Goal: Task Accomplishment & Management: Use online tool/utility

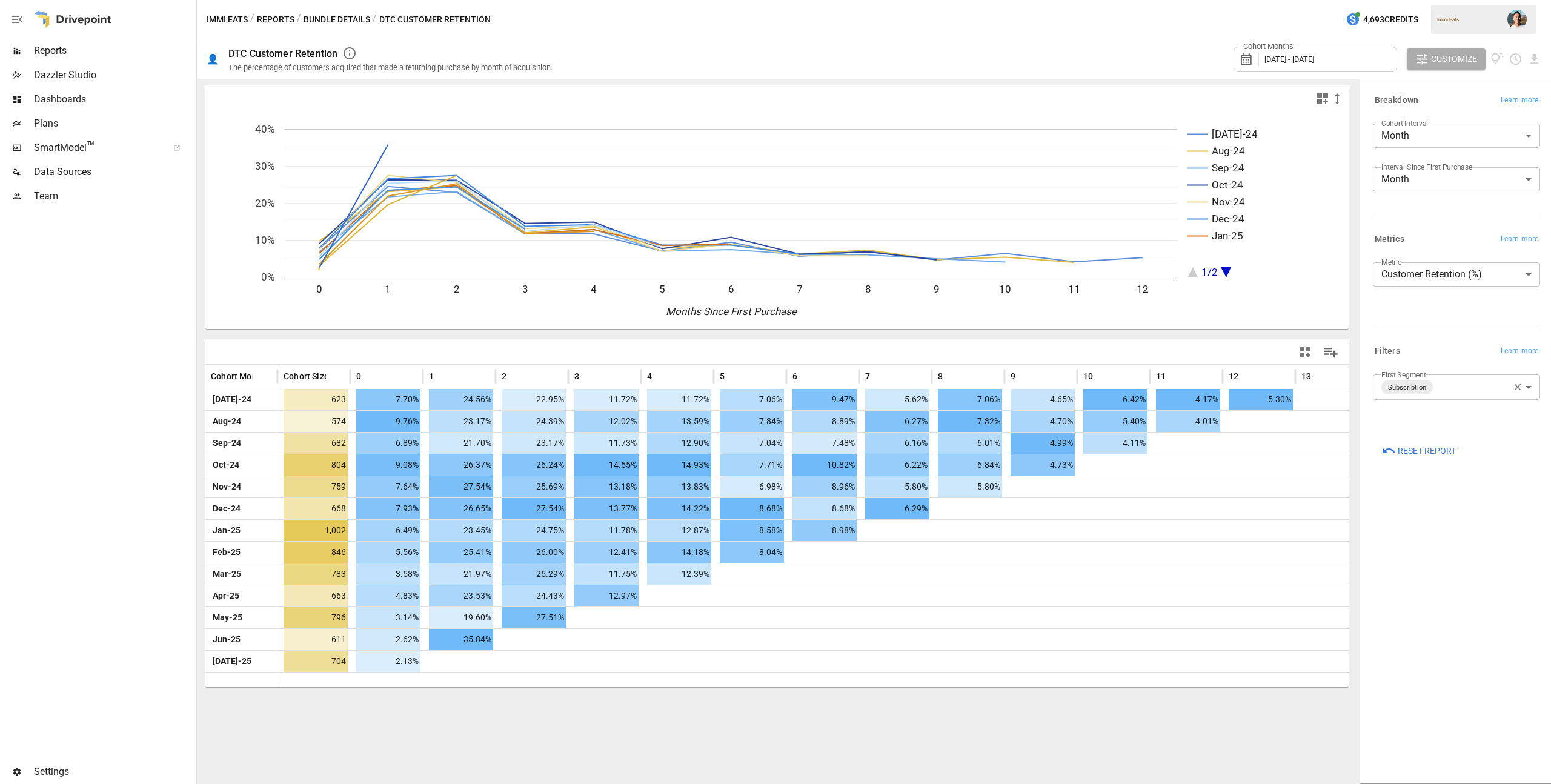
click at [281, 21] on button "Reports" at bounding box center [276, 20] width 38 height 15
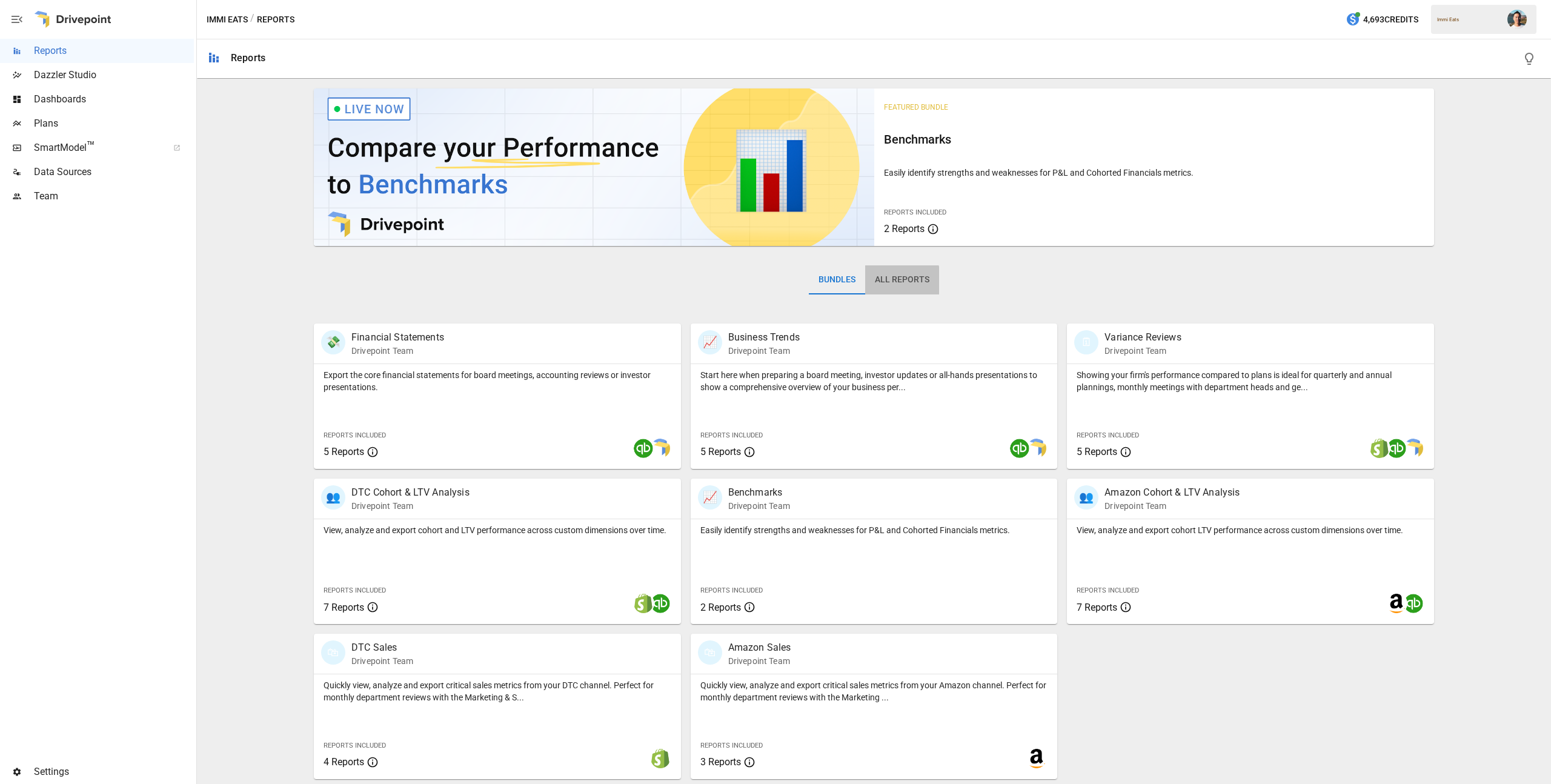
click at [893, 283] on button "All Reports" at bounding box center [902, 279] width 74 height 29
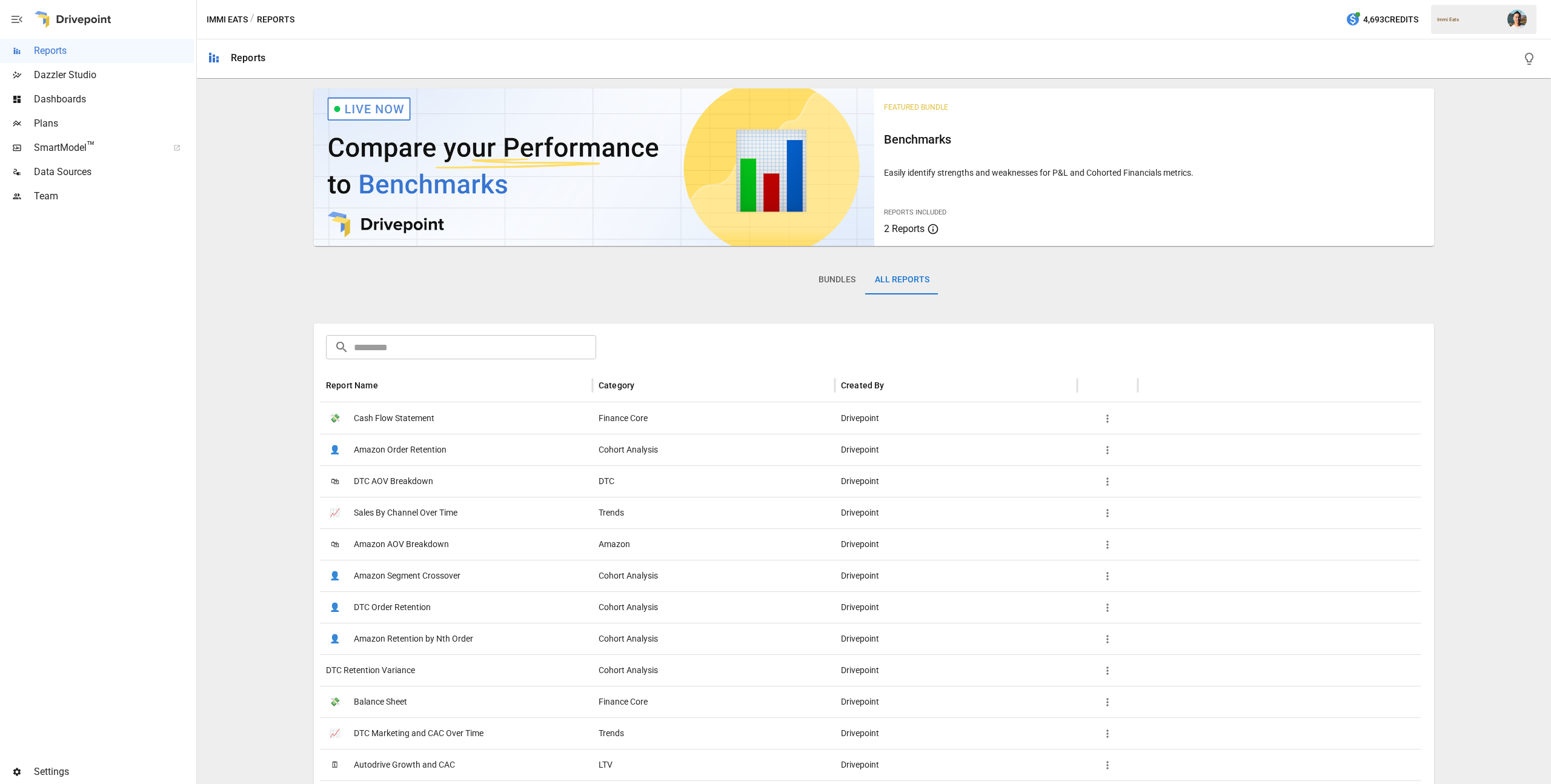
click at [464, 338] on input "text" at bounding box center [475, 347] width 243 height 24
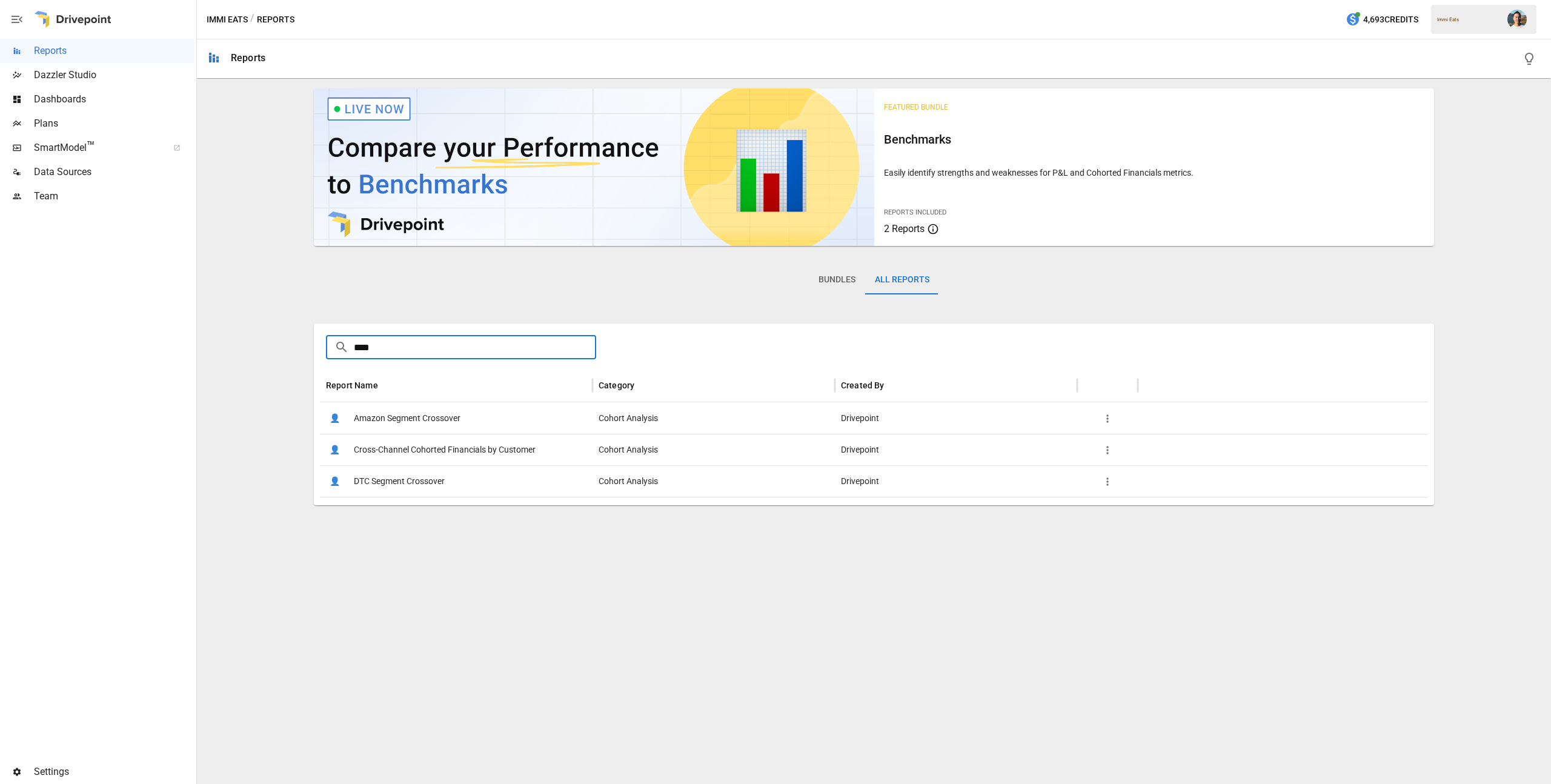
type input "****"
click at [512, 456] on span "Cross-Channel Cohorted Financials by Customer" at bounding box center [444, 450] width 182 height 31
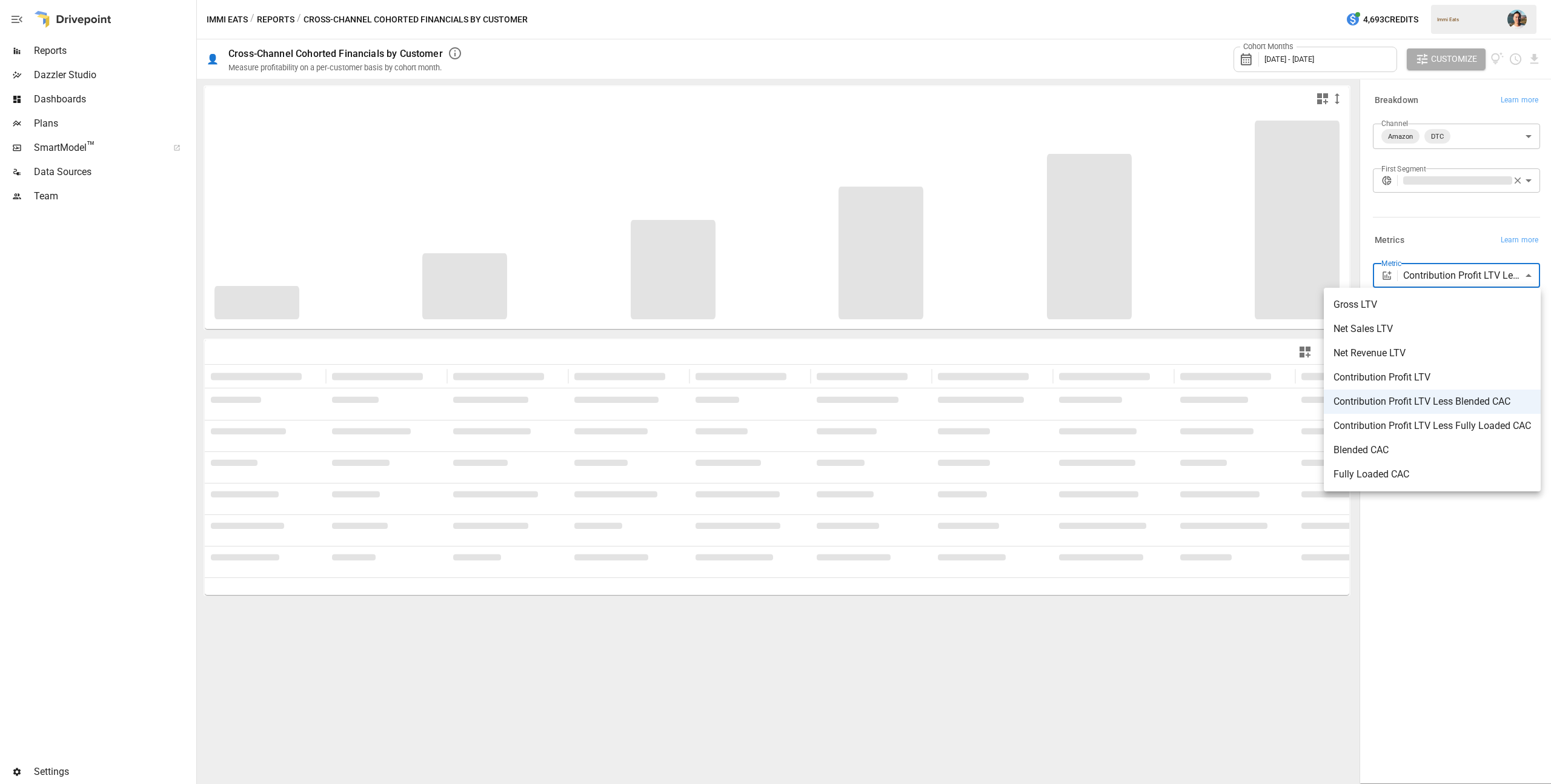
click at [1473, 0] on body "**********" at bounding box center [776, 0] width 1551 height 0
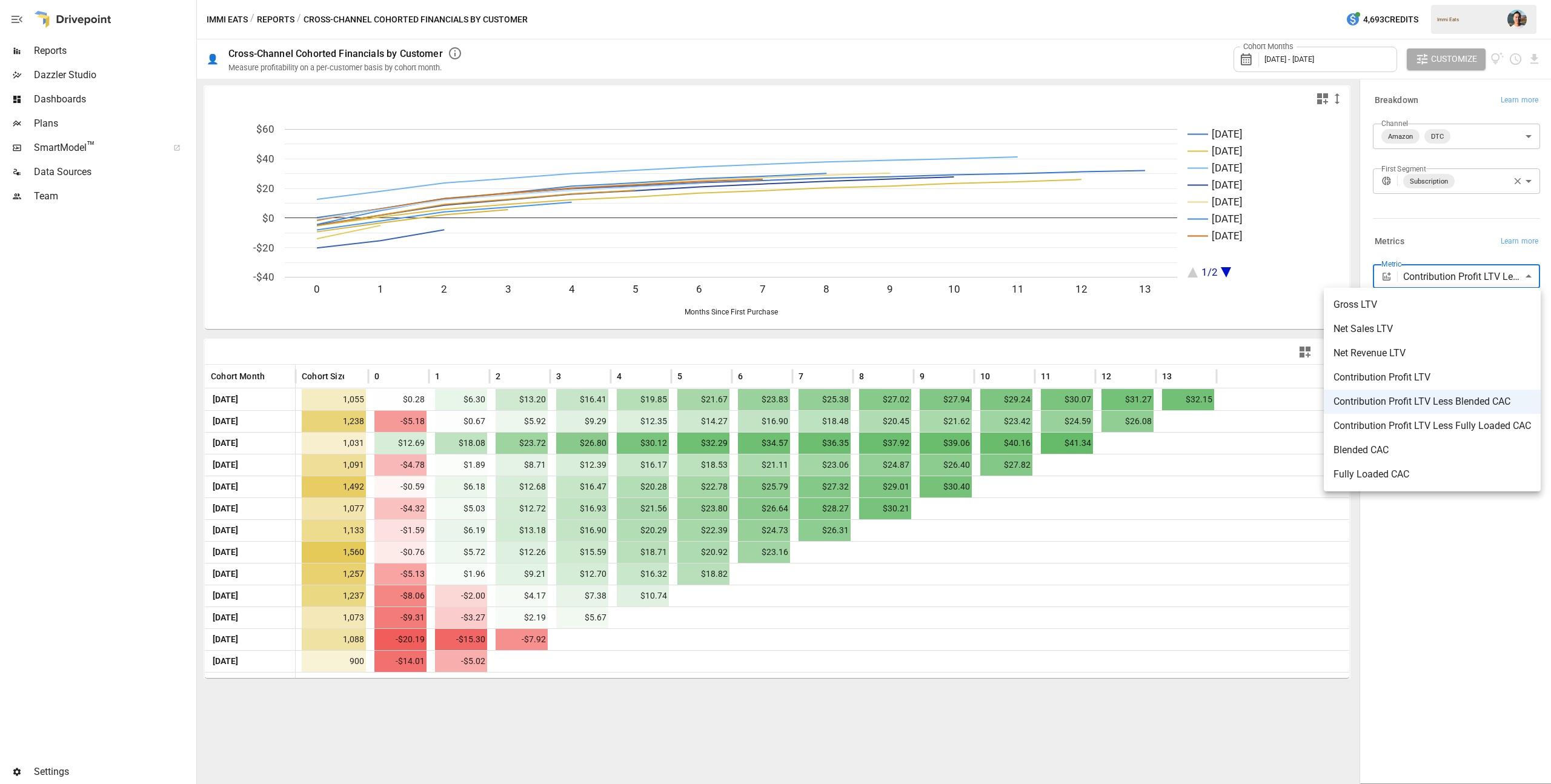
click at [1399, 222] on div at bounding box center [776, 392] width 1551 height 784
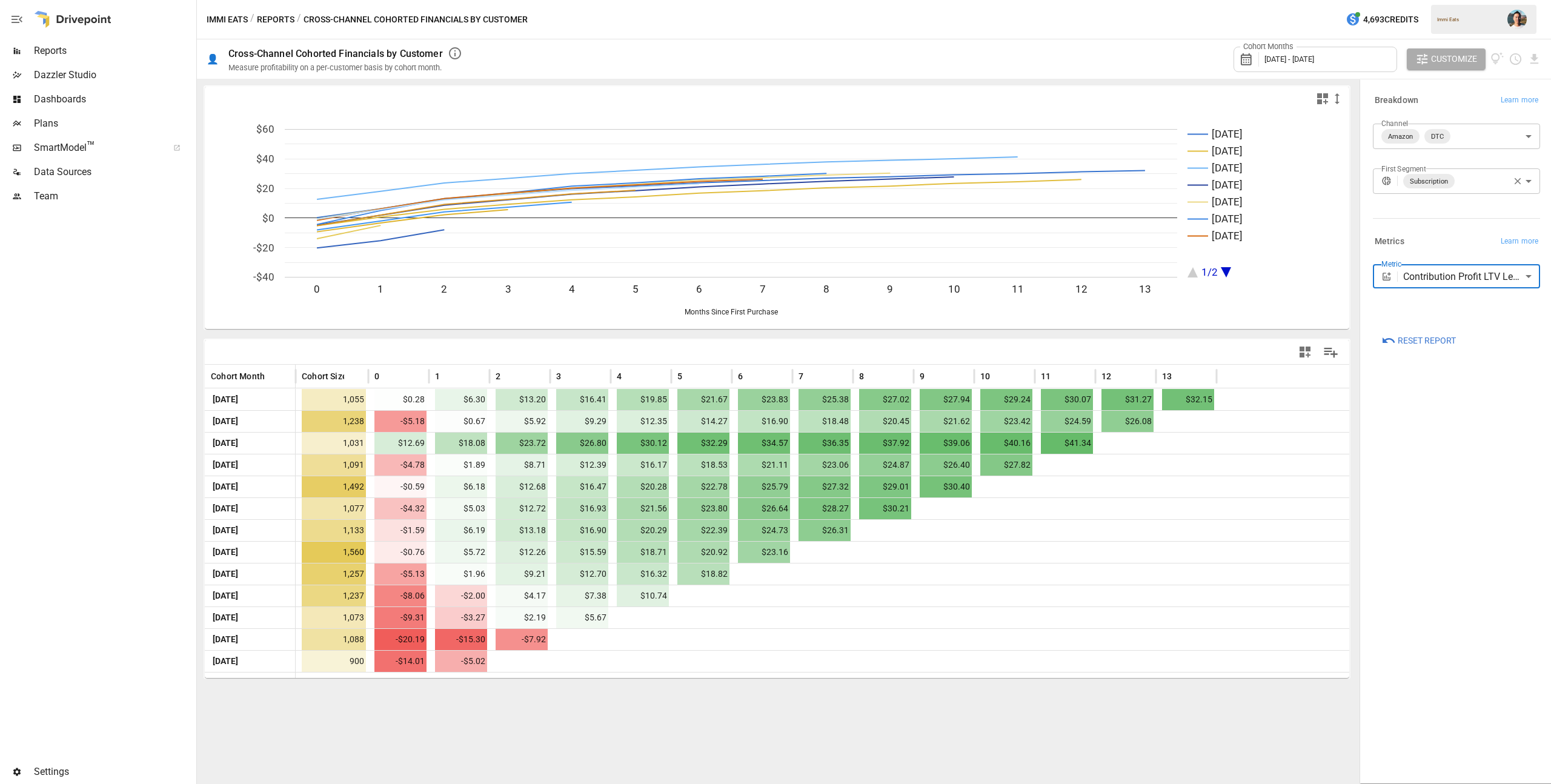
click at [1452, 0] on body "Reports Dazzler Studio Dashboards Plans SmartModel ™ Data Sources Team Settings…" at bounding box center [776, 0] width 1551 height 0
click at [1419, 277] on span "Subscription" at bounding box center [1468, 275] width 122 height 14
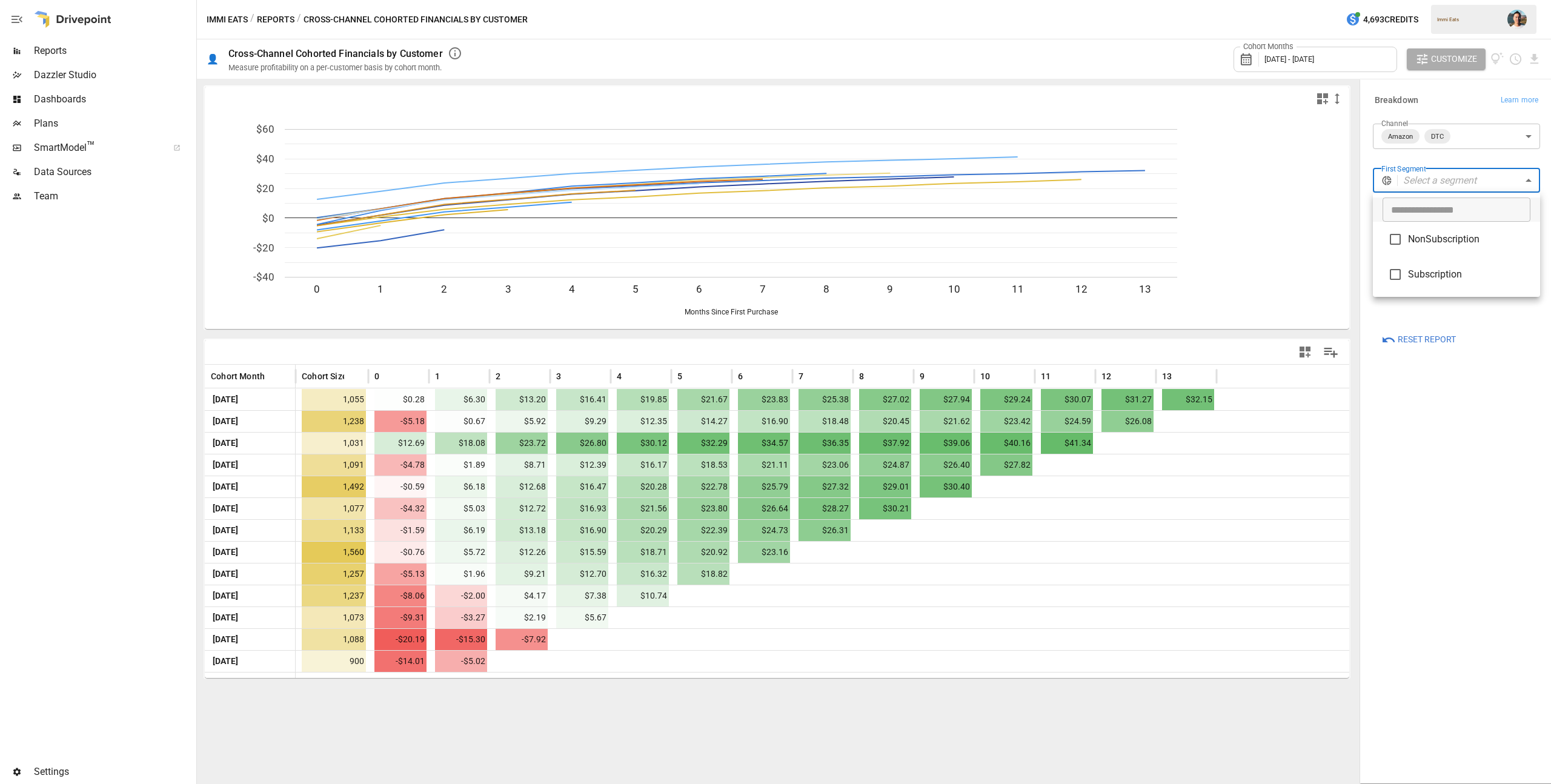
click at [1420, 245] on span "NonSubscription" at bounding box center [1468, 239] width 122 height 14
type input "**********"
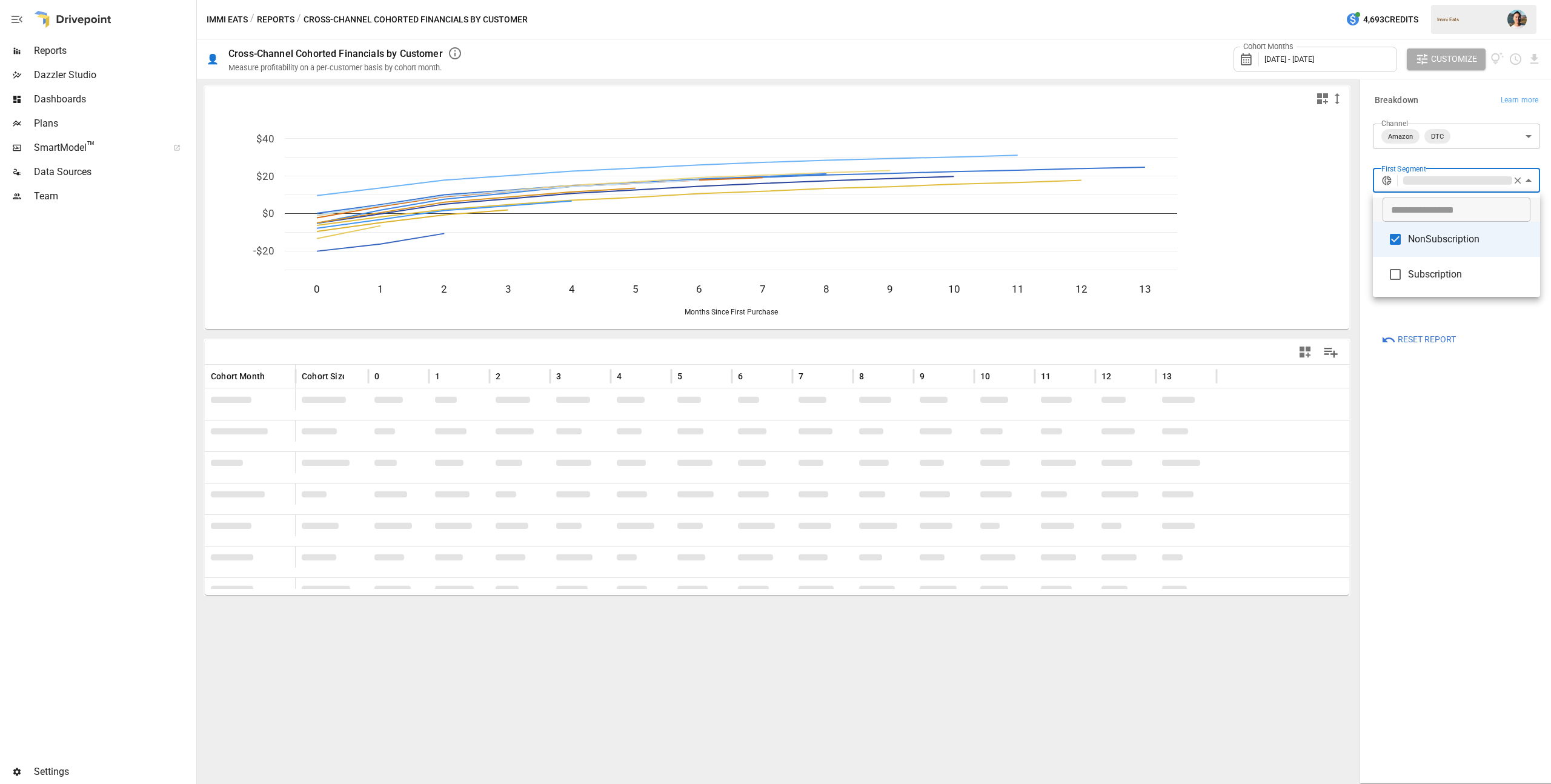
click at [1461, 433] on div at bounding box center [776, 392] width 1551 height 784
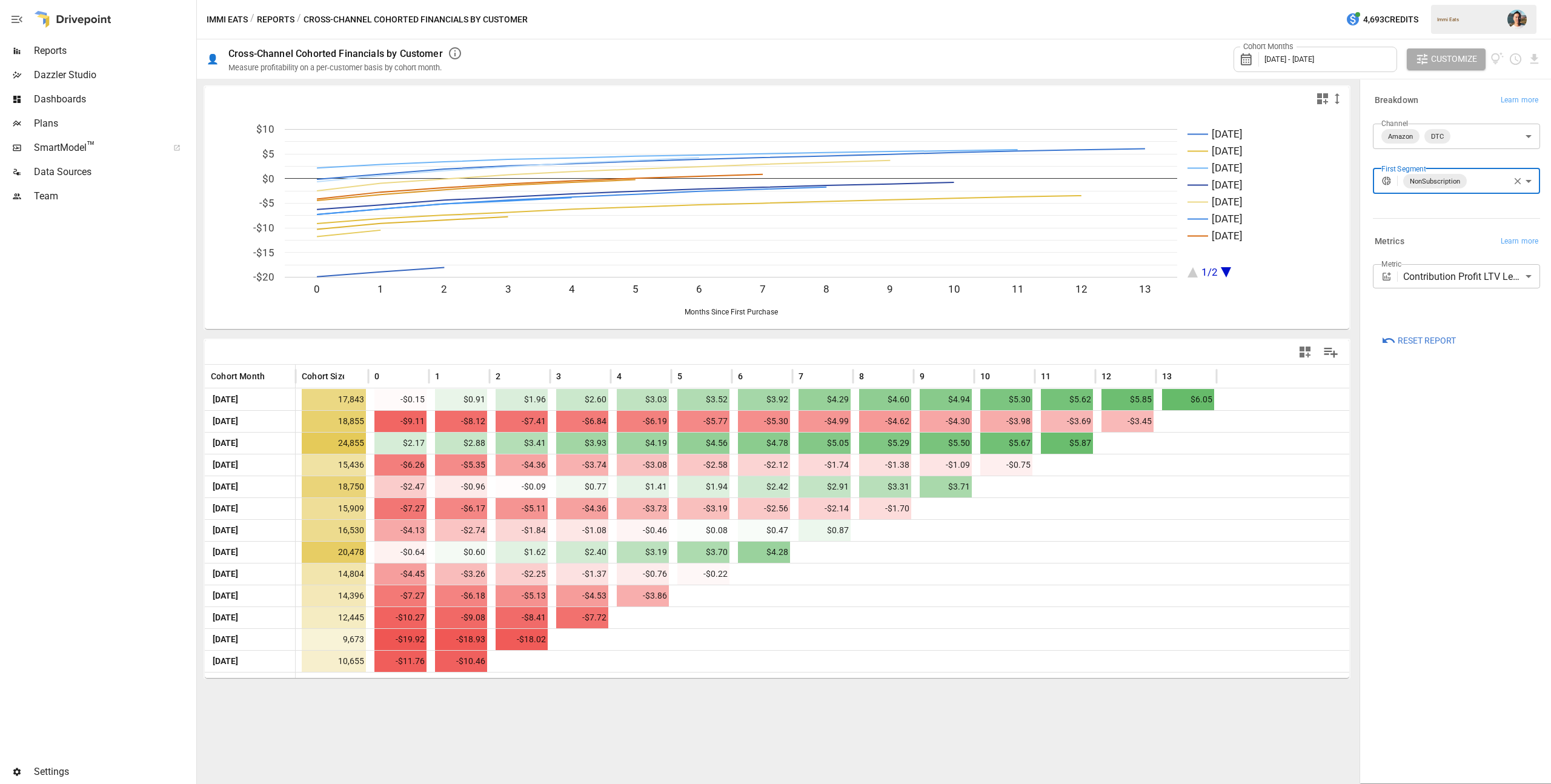
click at [1297, 68] on div "Cohort Months [DATE] - [DATE]" at bounding box center [1315, 59] width 164 height 25
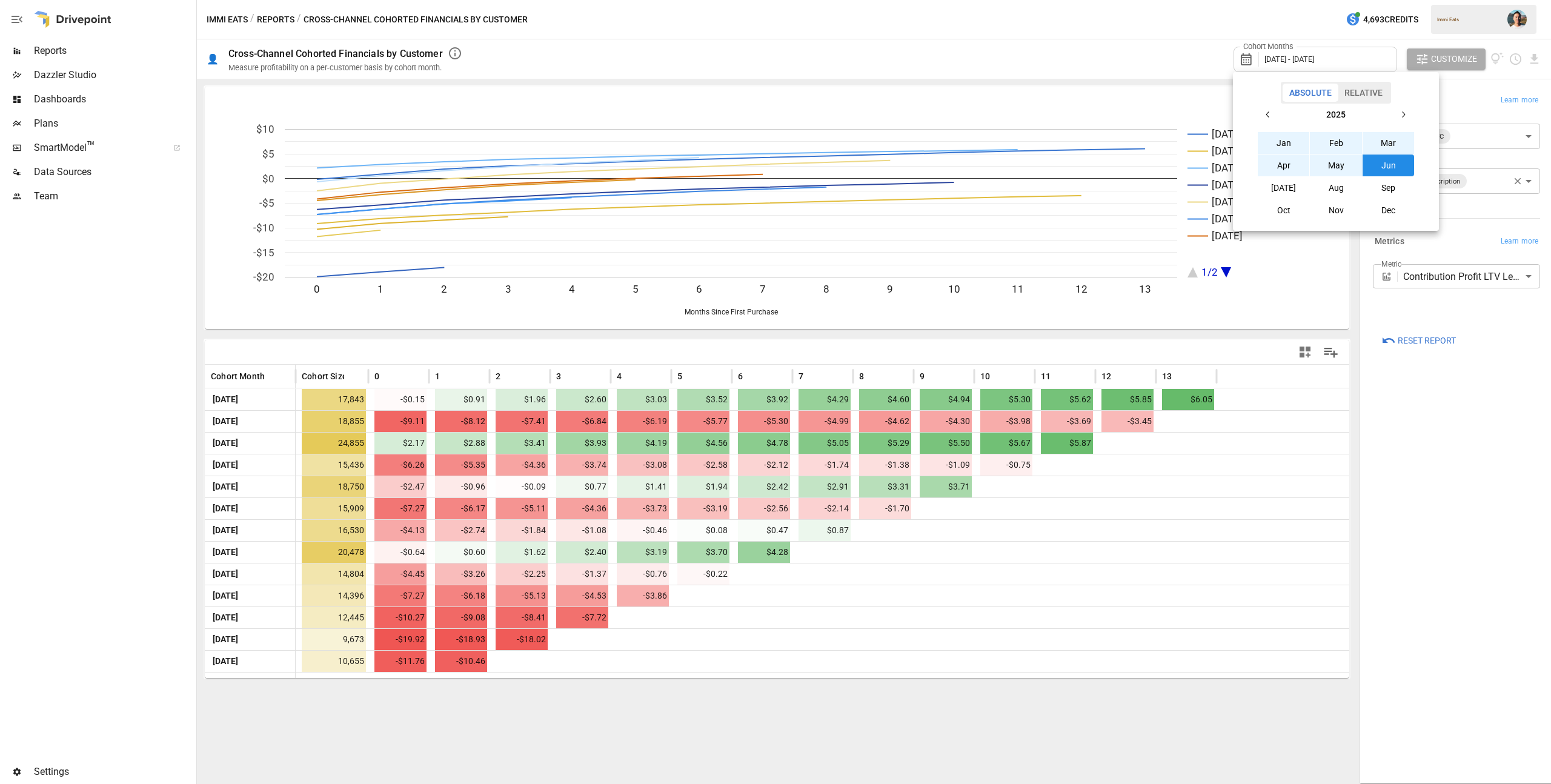
click at [1282, 187] on button "[DATE]" at bounding box center [1284, 188] width 52 height 22
click at [1265, 107] on button "button" at bounding box center [1268, 115] width 22 height 22
click at [1293, 184] on button "[DATE]" at bounding box center [1284, 188] width 52 height 22
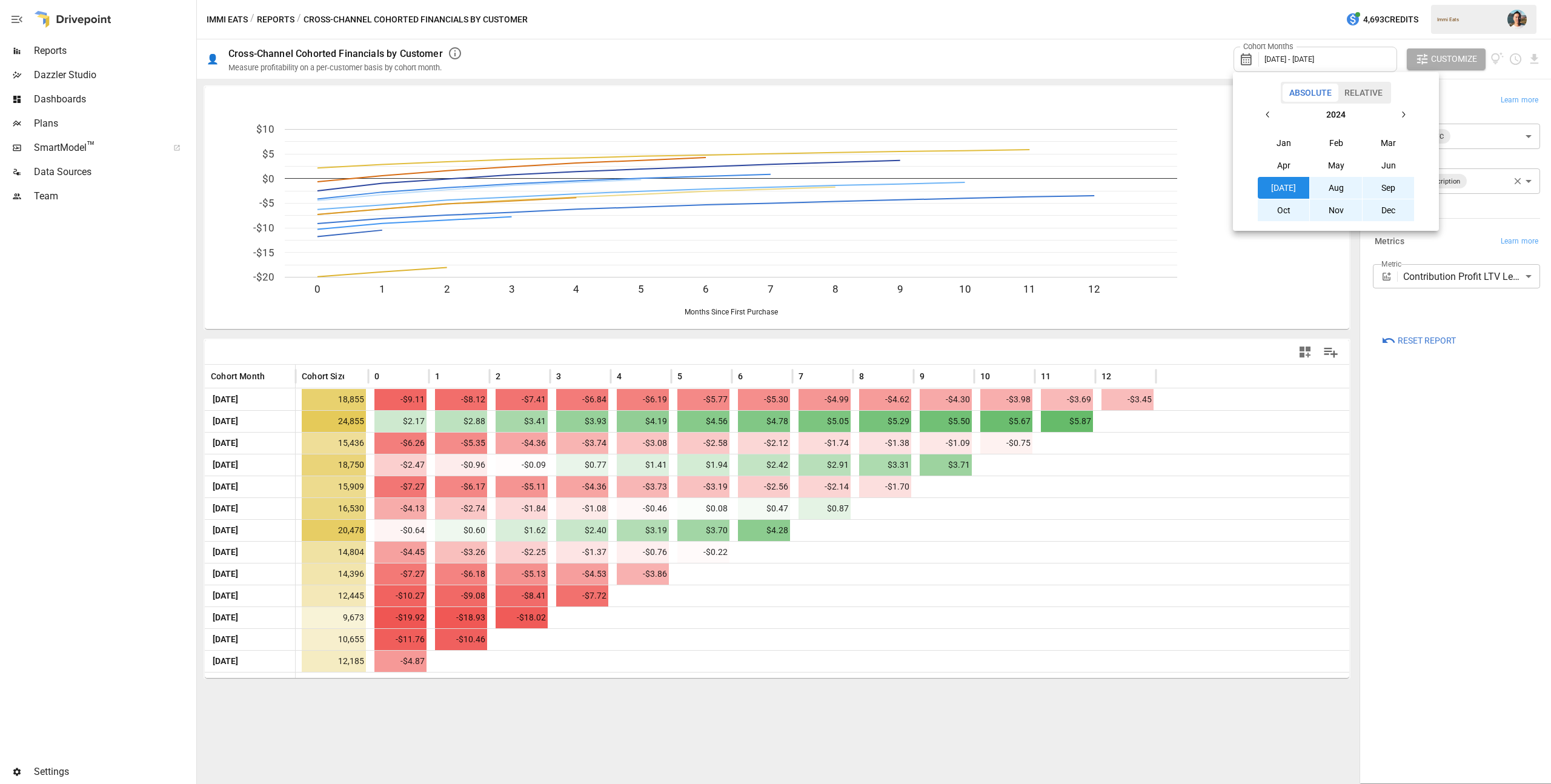
click at [1487, 435] on div at bounding box center [776, 392] width 1551 height 784
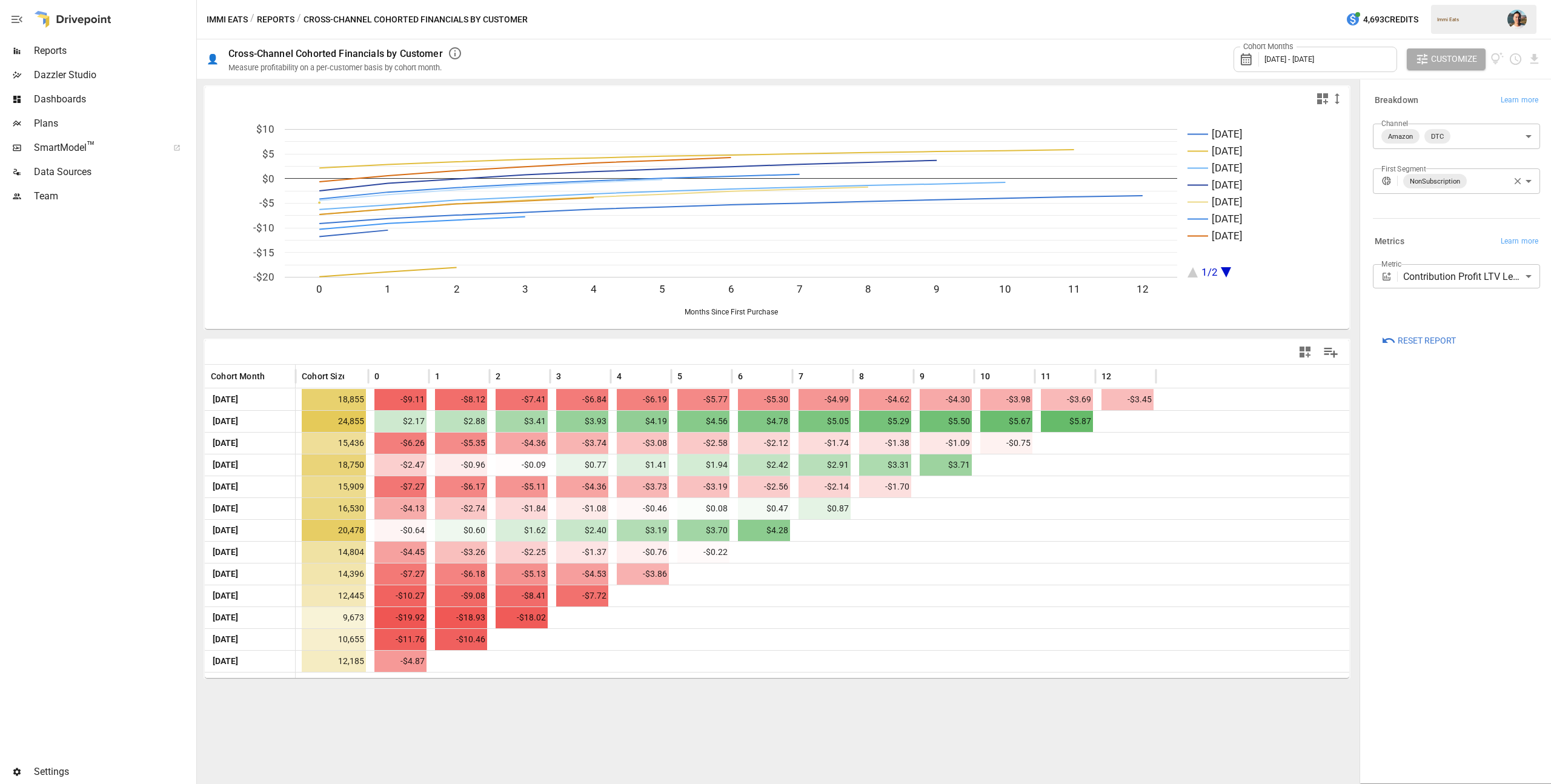
click at [1514, 181] on icon "button" at bounding box center [1517, 180] width 11 height 11
click at [1493, 0] on body "Reports Dazzler Studio Dashboards Plans SmartModel ™ Data Sources Team Settings…" at bounding box center [776, 0] width 1551 height 0
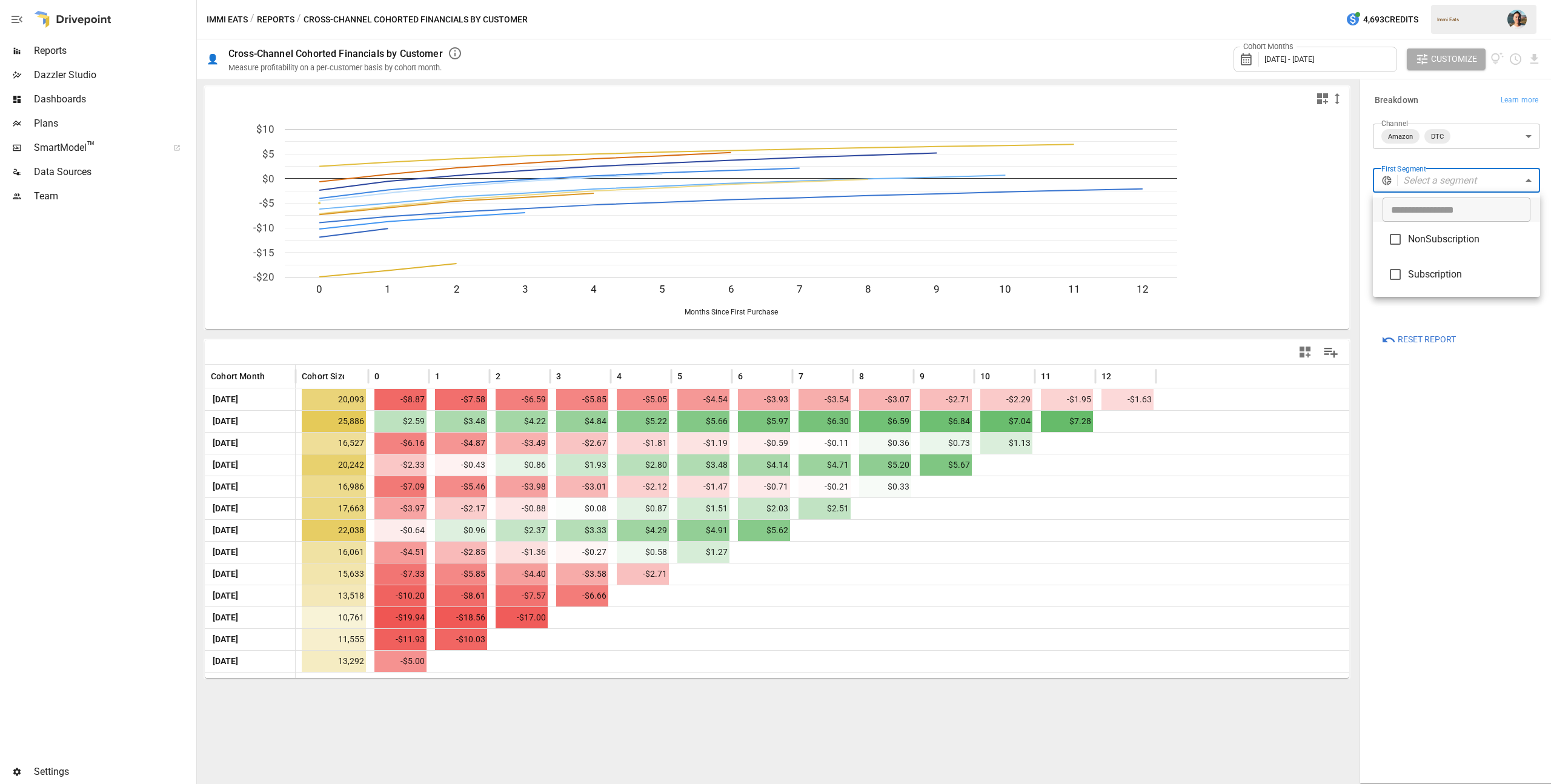
click at [1459, 266] on li "Subscription" at bounding box center [1457, 274] width 168 height 35
type input "**********"
click at [1474, 423] on div at bounding box center [776, 392] width 1551 height 784
